Goal: Task Accomplishment & Management: Manage account settings

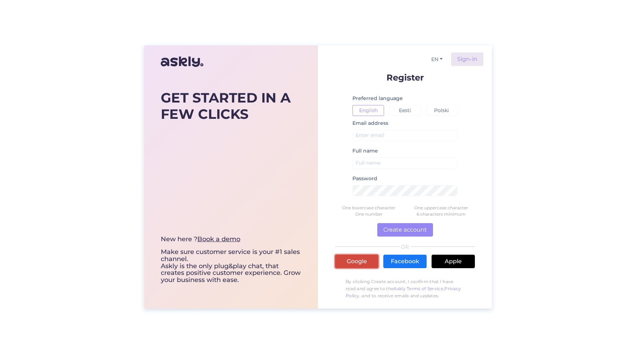
click at [346, 260] on link "Google" at bounding box center [356, 261] width 43 height 13
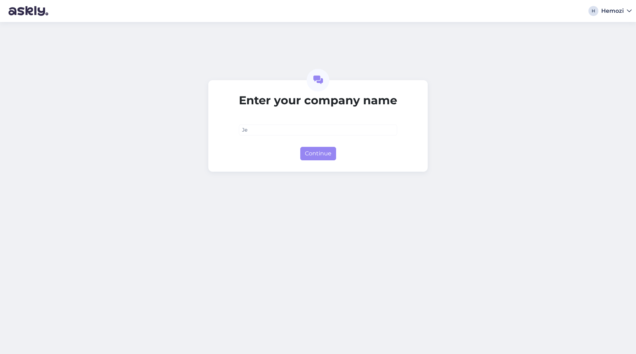
type input "J"
type input "Hemozi"
click at [317, 159] on button "Continue" at bounding box center [318, 153] width 36 height 13
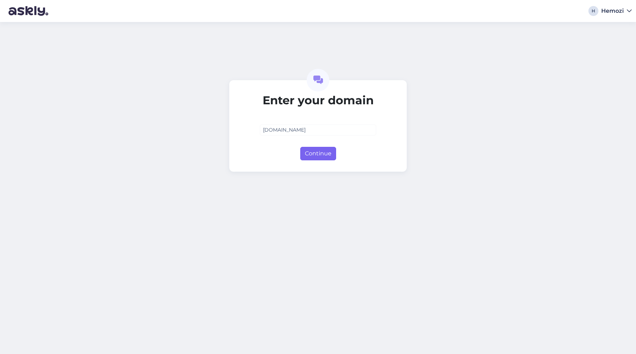
type input "[DOMAIN_NAME]"
click at [316, 160] on button "Continue" at bounding box center [318, 153] width 36 height 13
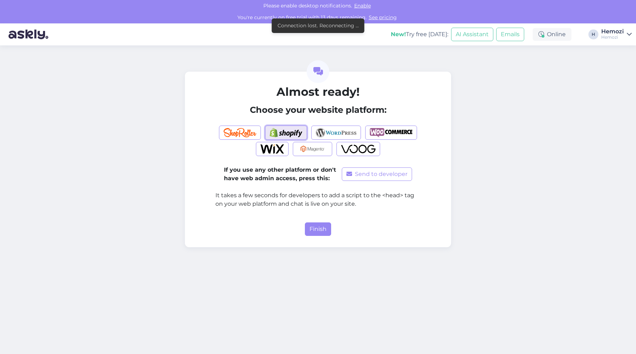
click at [280, 131] on img "button" at bounding box center [286, 132] width 33 height 9
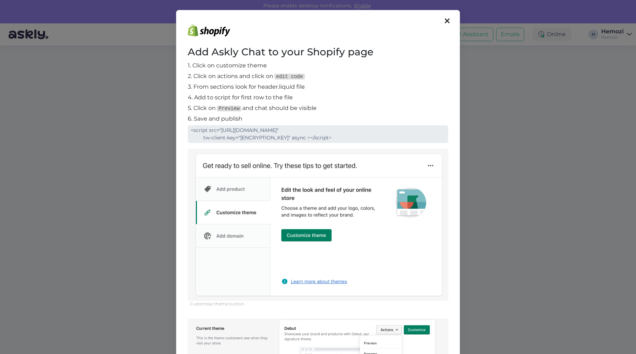
click at [224, 188] on img at bounding box center [318, 225] width 260 height 152
click at [309, 237] on img at bounding box center [318, 225] width 260 height 152
click at [332, 184] on img at bounding box center [318, 225] width 260 height 152
click at [445, 22] on icon at bounding box center [447, 21] width 5 height 8
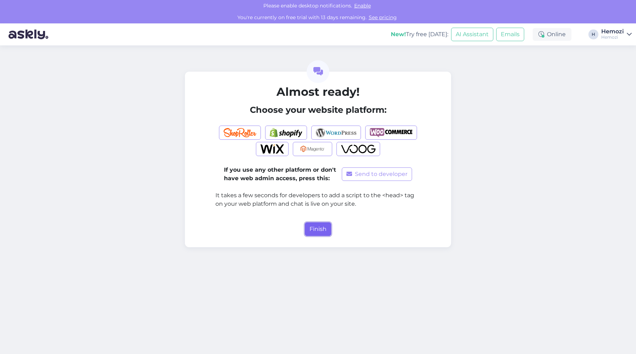
click at [323, 228] on button "Finish" at bounding box center [318, 228] width 26 height 13
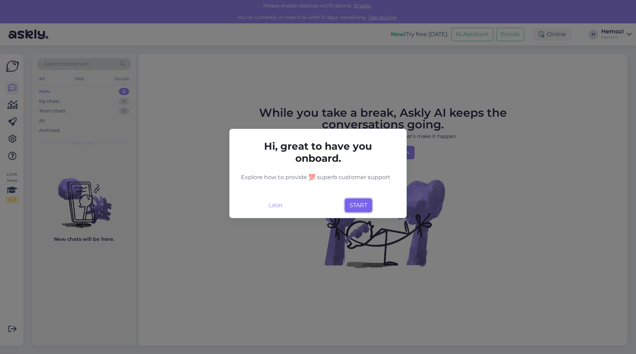
click at [356, 203] on button "START" at bounding box center [358, 205] width 27 height 13
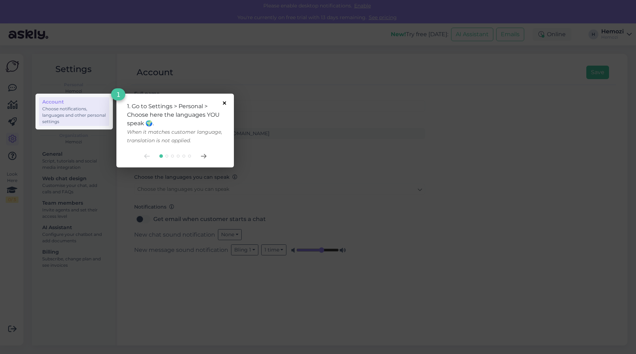
click at [224, 104] on icon at bounding box center [224, 102] width 3 height 3
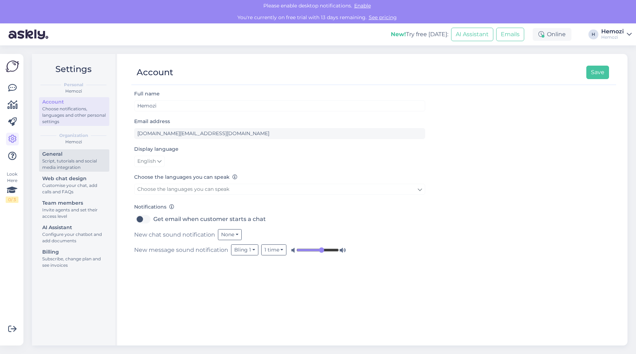
click at [66, 161] on div "Script, tutorials and social media integration" at bounding box center [74, 164] width 64 height 13
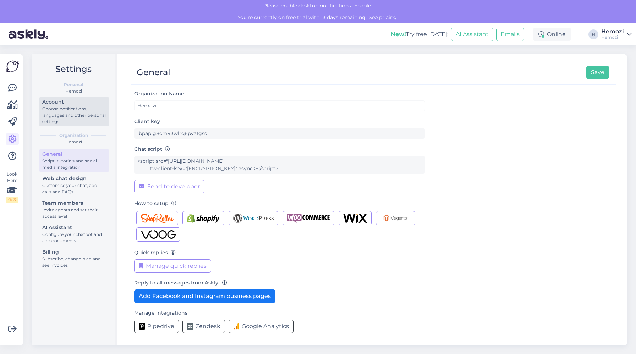
click at [71, 111] on div "Choose notifications, languages and other personal settings" at bounding box center [74, 115] width 64 height 19
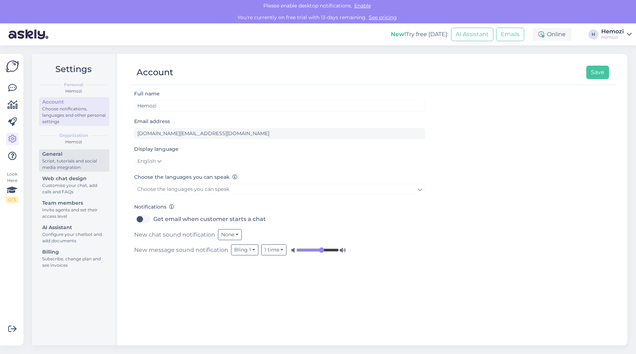
click at [69, 155] on div "General" at bounding box center [74, 153] width 64 height 7
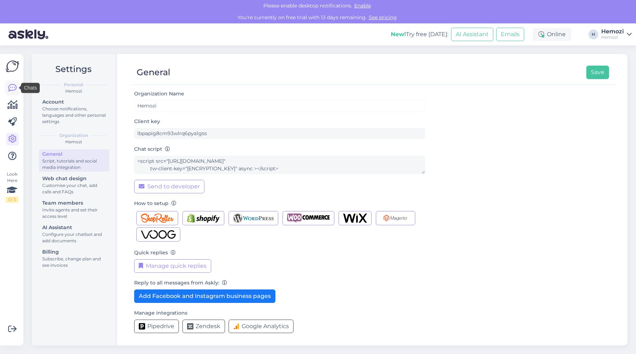
click at [12, 89] on icon at bounding box center [12, 88] width 9 height 9
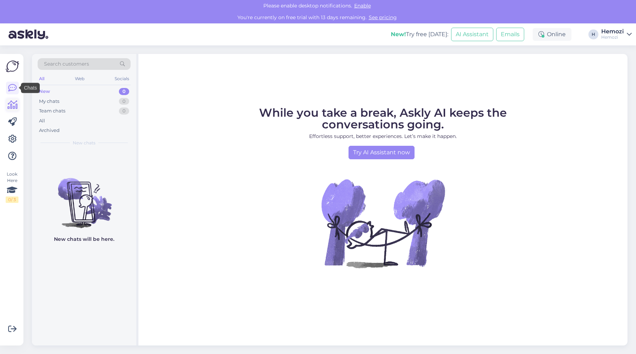
click at [11, 109] on icon at bounding box center [12, 105] width 10 height 9
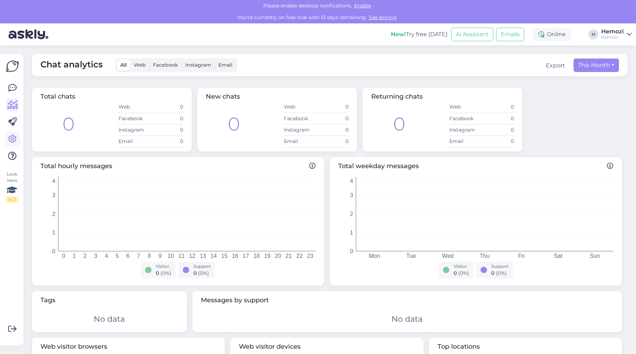
click at [17, 139] on link at bounding box center [12, 139] width 13 height 13
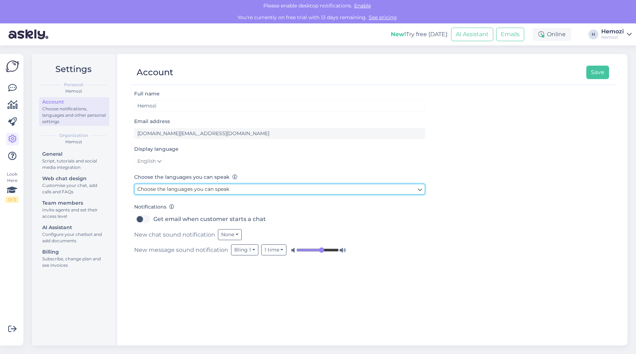
click at [169, 190] on span "Choose the languages you can speak" at bounding box center [183, 189] width 92 height 6
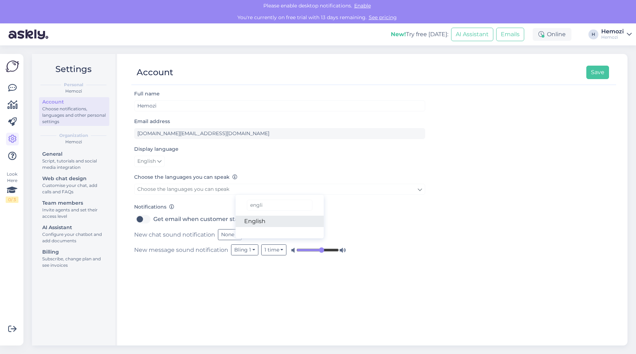
type input "engli"
click at [258, 221] on link "English" at bounding box center [280, 221] width 88 height 11
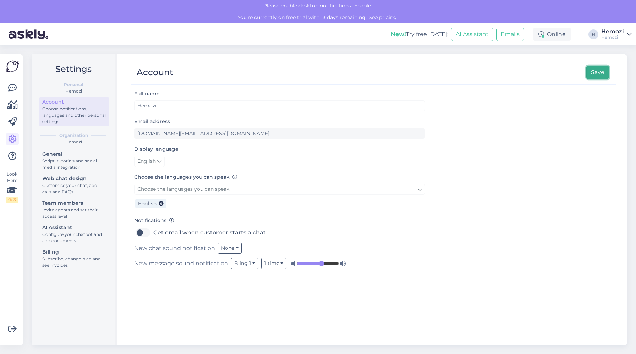
click at [595, 75] on button "Save" at bounding box center [597, 72] width 23 height 13
click at [60, 163] on div "Script, tutorials and social media integration" at bounding box center [74, 164] width 64 height 13
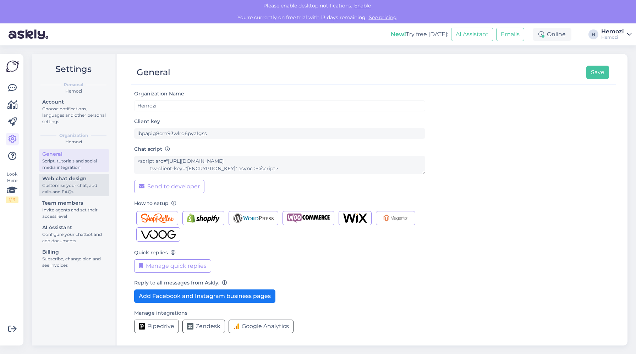
click at [69, 188] on div "Customise your chat, add calls and FAQs" at bounding box center [74, 188] width 64 height 13
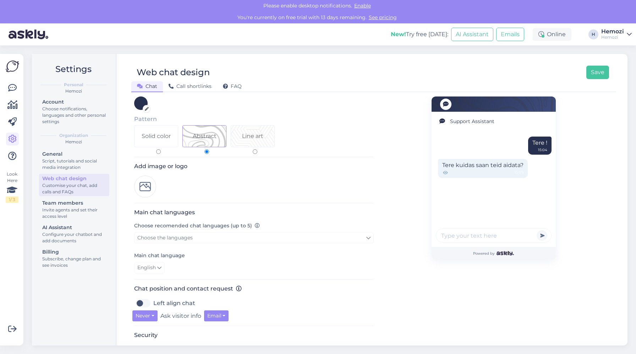
scroll to position [54, 0]
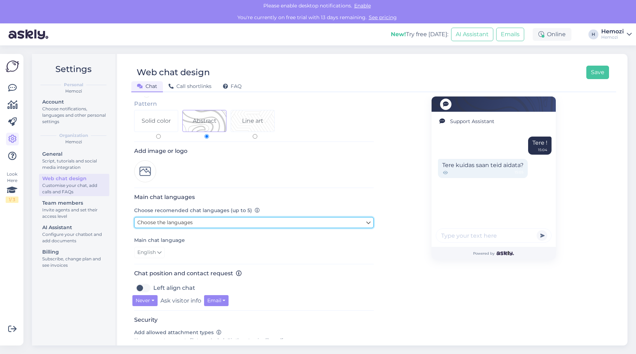
click at [189, 222] on span "Choose the languages" at bounding box center [164, 222] width 55 height 6
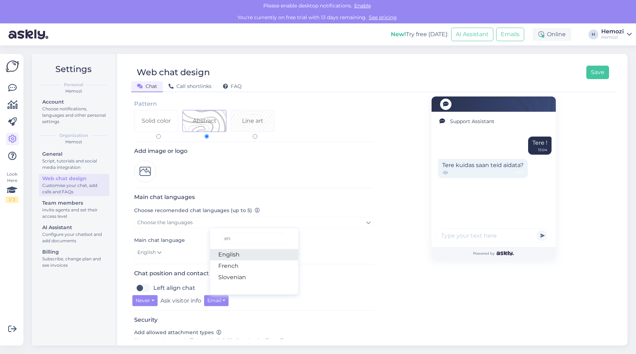
type input "en"
click at [237, 256] on link "English" at bounding box center [254, 254] width 88 height 11
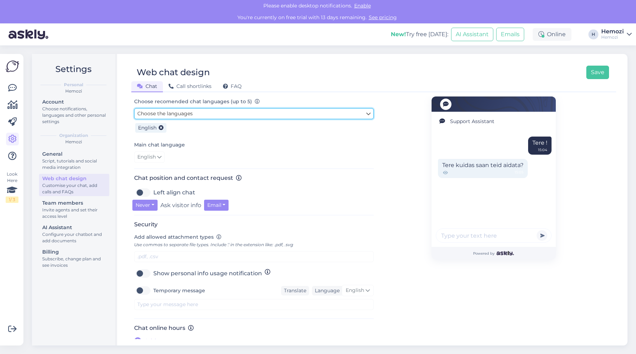
scroll to position [169, 0]
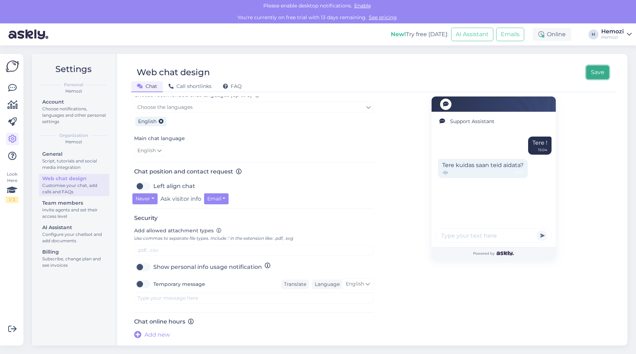
click at [595, 73] on button "Save" at bounding box center [597, 72] width 23 height 13
click at [65, 156] on div "General" at bounding box center [74, 153] width 64 height 7
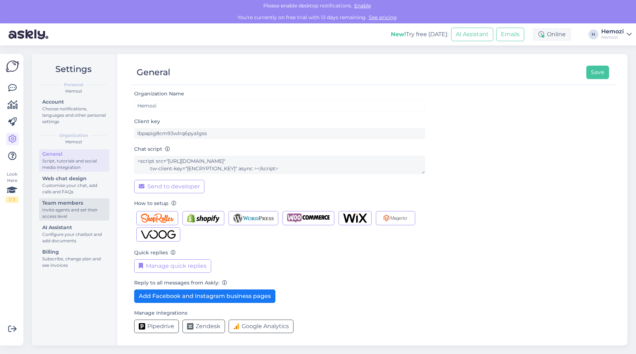
click at [73, 214] on div "Invite agents and set their access level" at bounding box center [74, 213] width 64 height 13
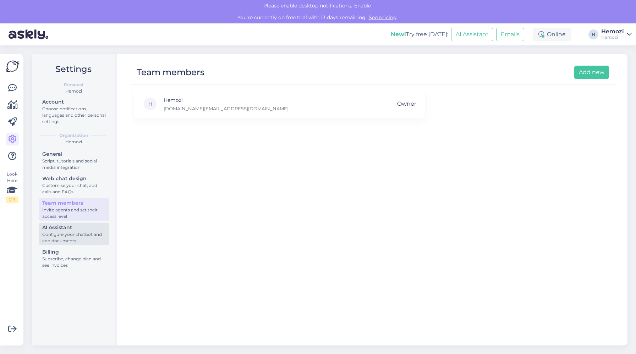
click at [72, 230] on div "AI Assistant" at bounding box center [74, 227] width 64 height 7
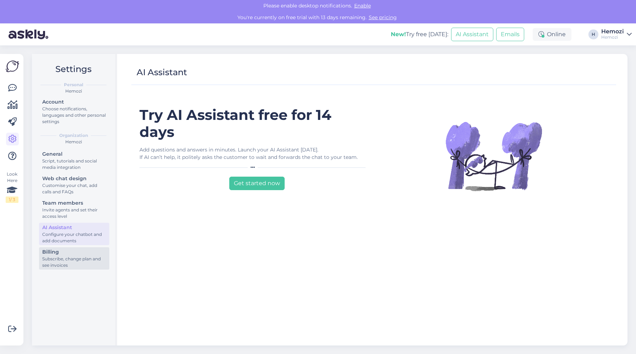
click at [75, 256] on div "Subscribe, change plan and see invoices" at bounding box center [74, 262] width 64 height 13
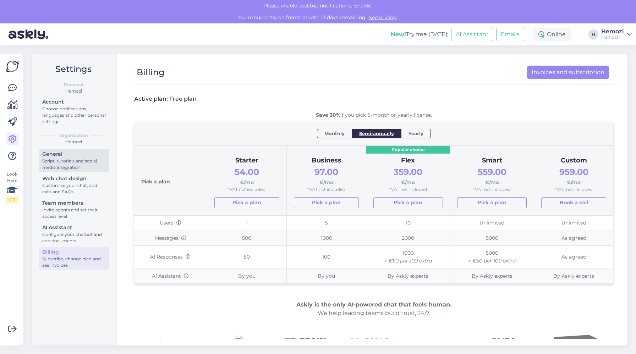
click at [66, 166] on div "Script, tutorials and social media integration" at bounding box center [74, 164] width 64 height 13
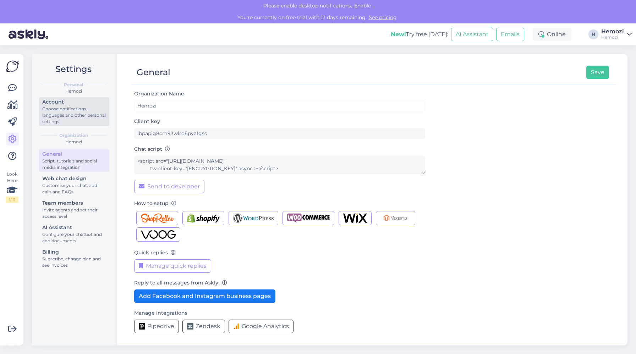
click at [65, 120] on div "Choose notifications, languages and other personal settings" at bounding box center [74, 115] width 64 height 19
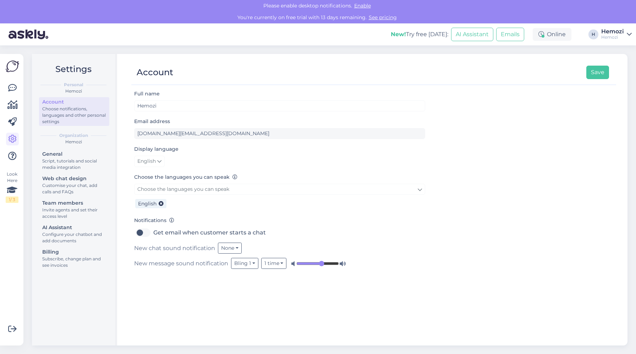
click at [153, 232] on label "Get email when customer starts a chat" at bounding box center [209, 232] width 112 height 11
click at [143, 232] on input "Get email when customer starts a chat" at bounding box center [143, 232] width 18 height 11
checkbox input "true"
click at [595, 70] on button "Save" at bounding box center [597, 72] width 23 height 13
